Goal: Navigation & Orientation: Find specific page/section

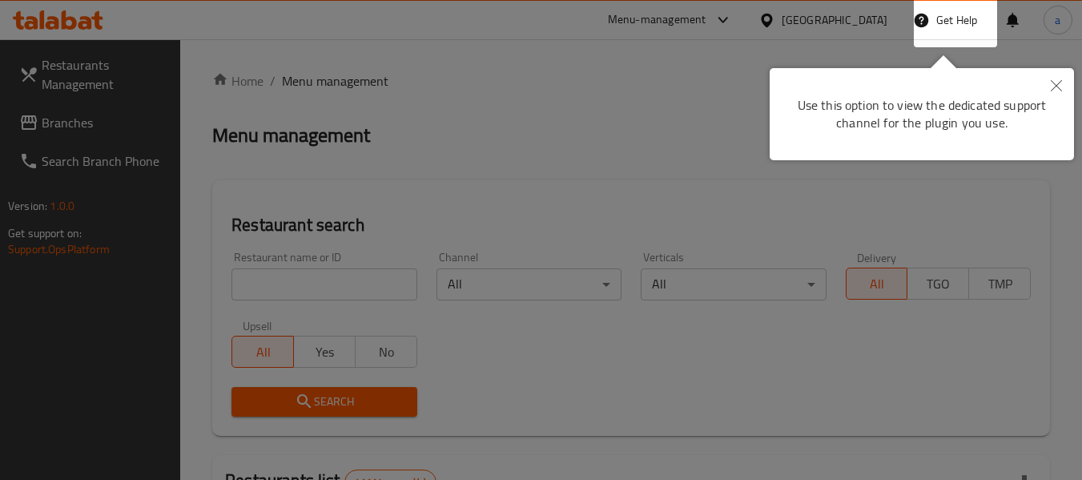
click at [1061, 86] on icon "Close" at bounding box center [1056, 85] width 11 height 11
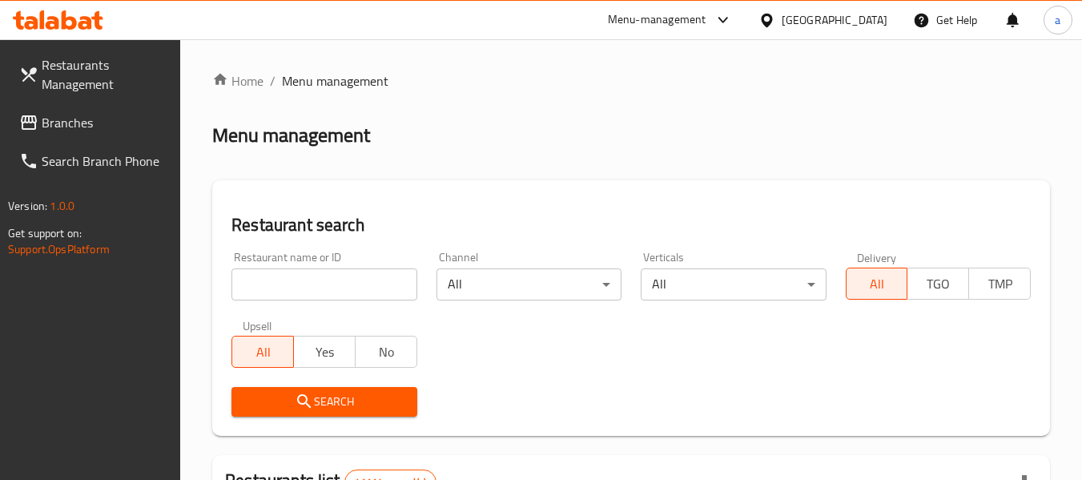
click at [75, 106] on link "Branches" at bounding box center [93, 122] width 175 height 38
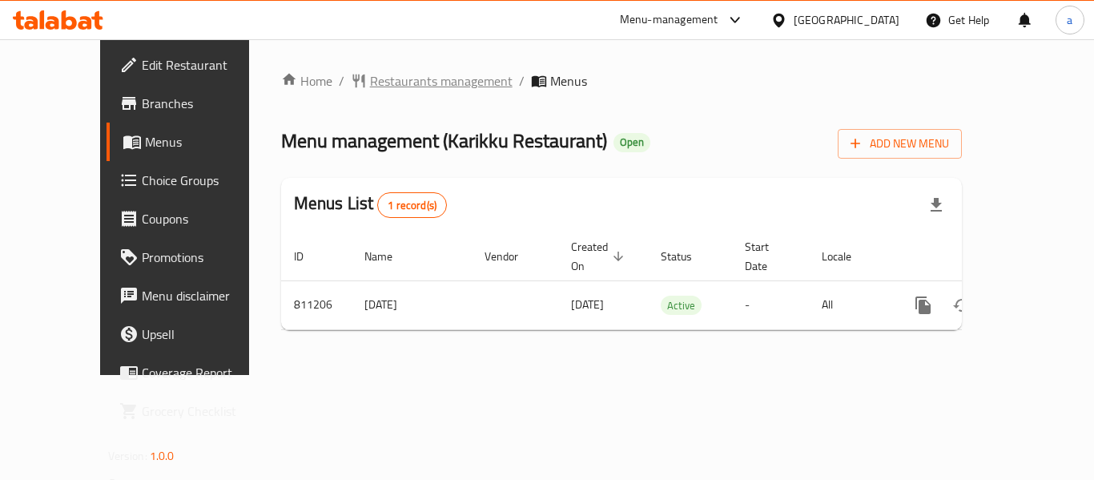
click at [370, 77] on span "Restaurants management" at bounding box center [441, 80] width 143 height 19
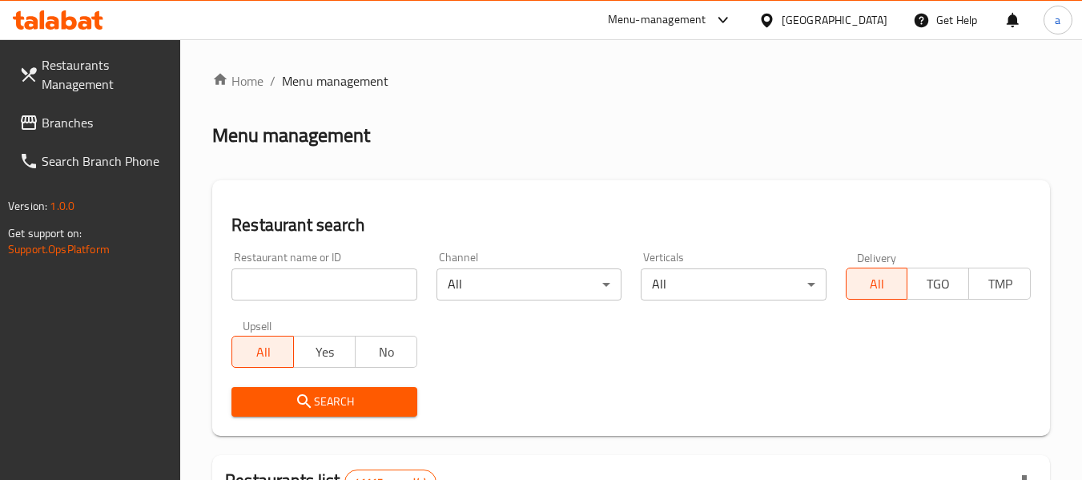
click at [117, 126] on span "Branches" at bounding box center [105, 122] width 127 height 19
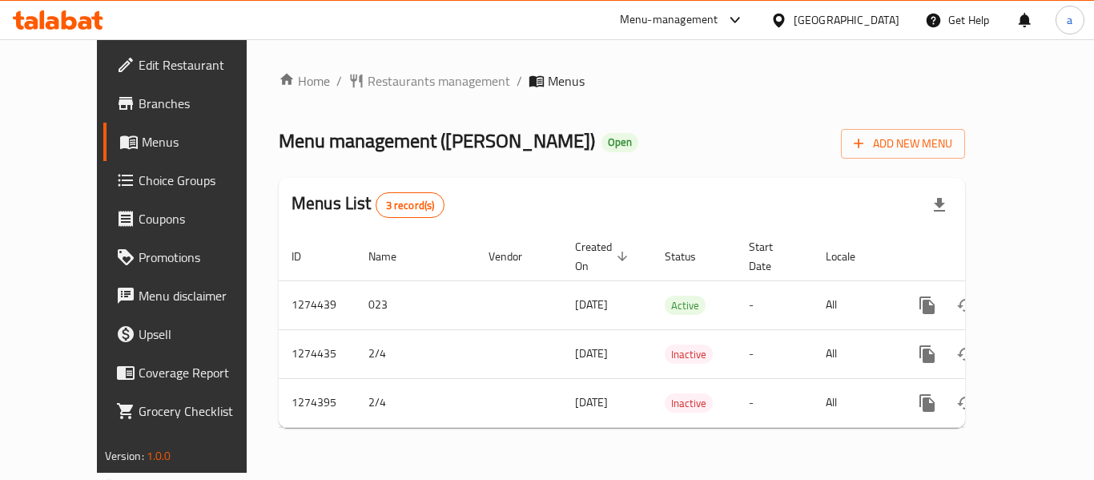
click at [346, 66] on div "Home / Restaurants management / Menus Menu management ( Jamrah Forn ) Open Add …" at bounding box center [622, 255] width 750 height 433
click at [368, 72] on span "Restaurants management" at bounding box center [439, 80] width 143 height 19
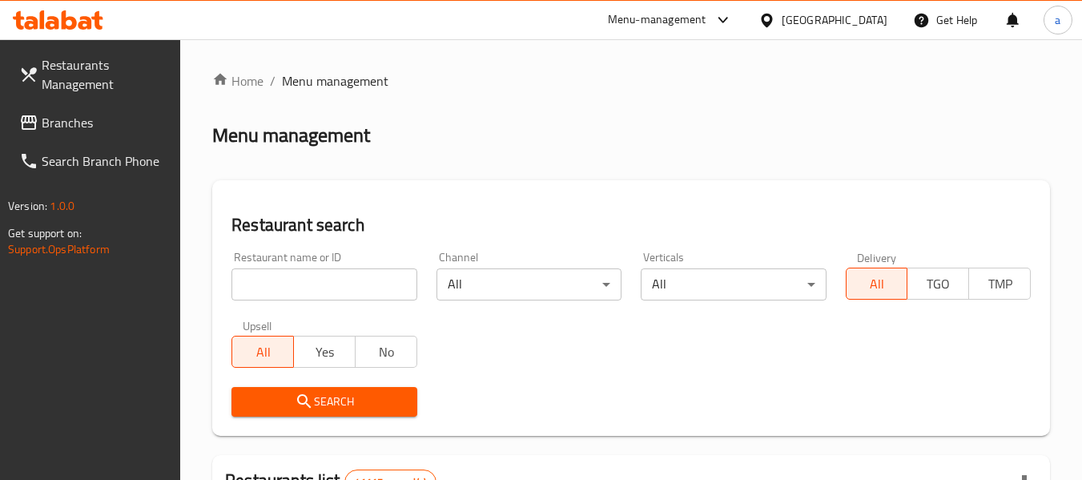
click at [147, 130] on span "Branches" at bounding box center [105, 122] width 127 height 19
